Goal: Information Seeking & Learning: Learn about a topic

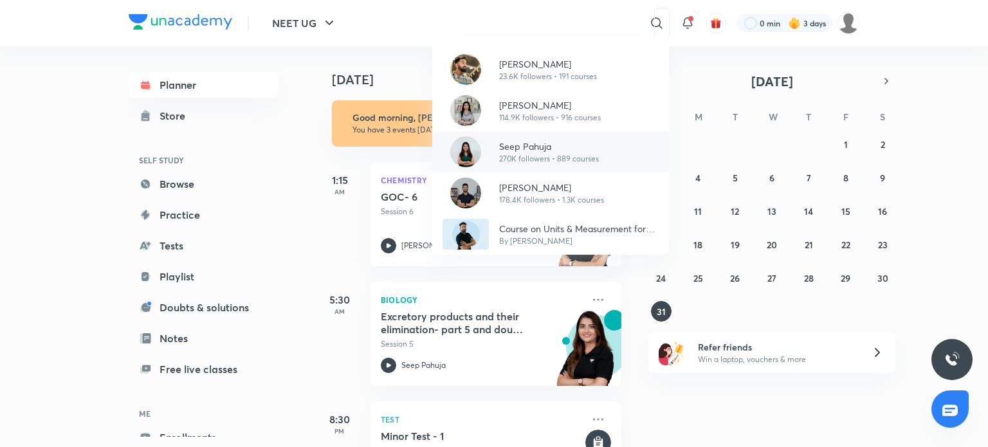
click at [578, 149] on p "Seep Pahuja" at bounding box center [549, 147] width 100 height 14
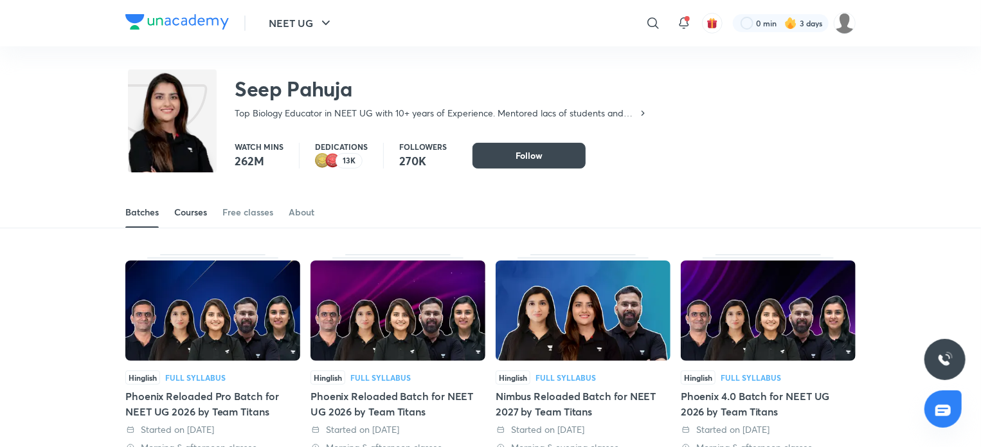
click at [188, 213] on div "Courses" at bounding box center [190, 212] width 33 height 13
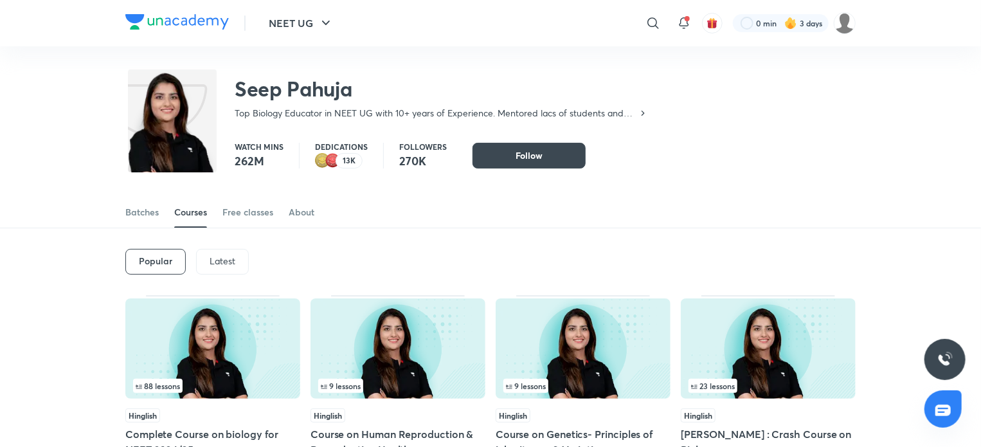
click at [224, 261] on p "Latest" at bounding box center [223, 261] width 26 height 10
click at [387, 349] on img at bounding box center [398, 348] width 175 height 100
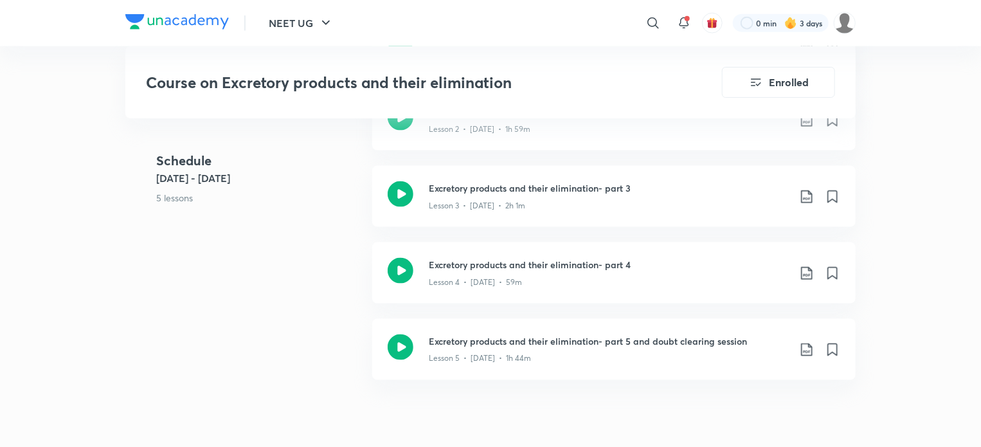
scroll to position [900, 0]
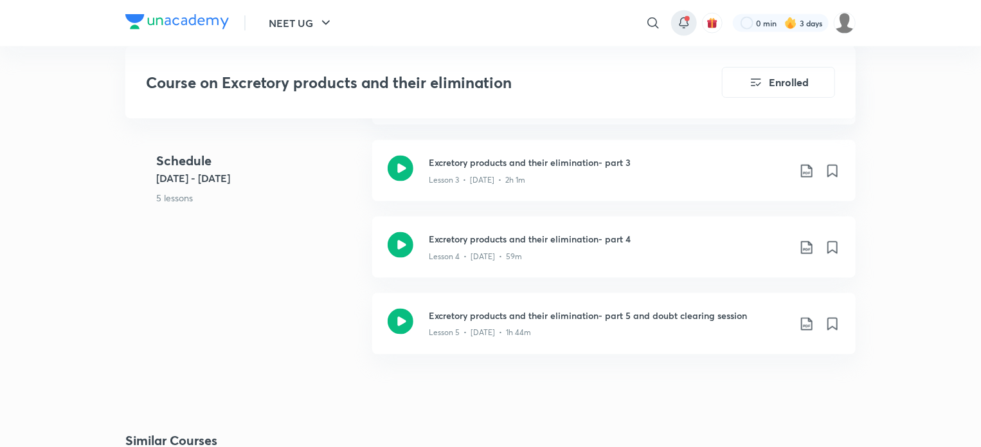
click at [683, 23] on icon at bounding box center [684, 22] width 15 height 15
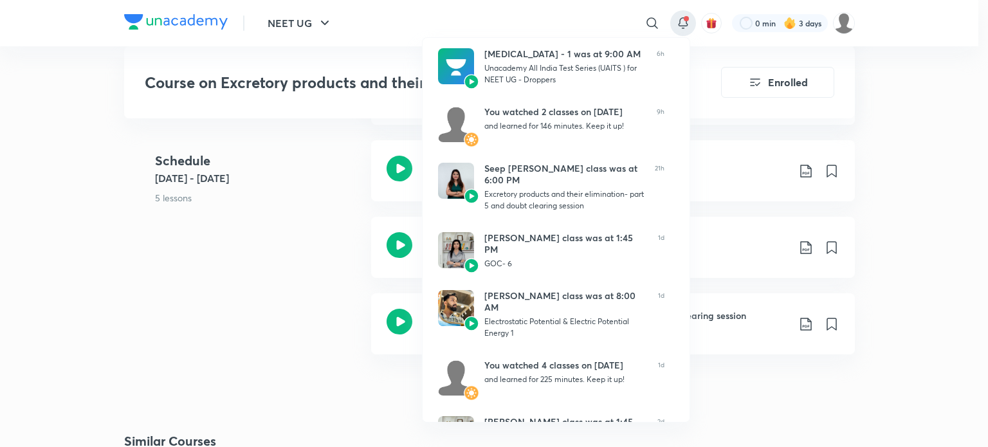
click at [31, 140] on div at bounding box center [494, 223] width 988 height 447
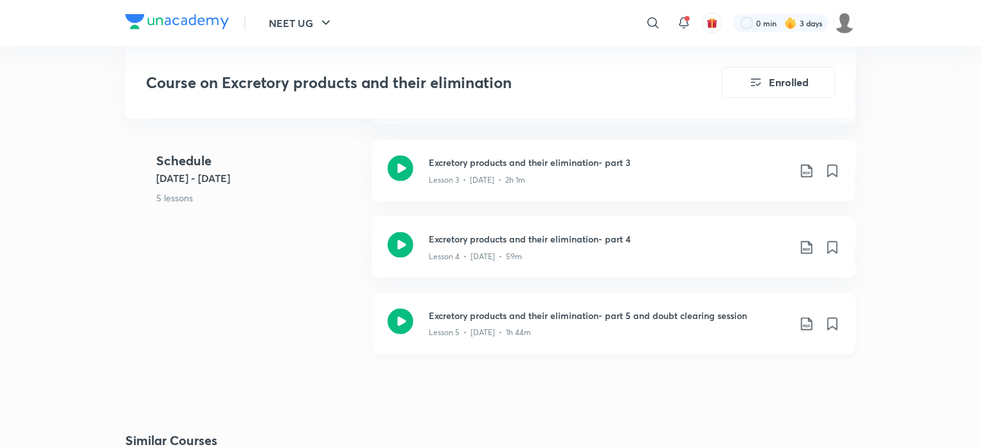
click at [397, 319] on icon at bounding box center [401, 322] width 26 height 26
